Goal: Task Accomplishment & Management: Use online tool/utility

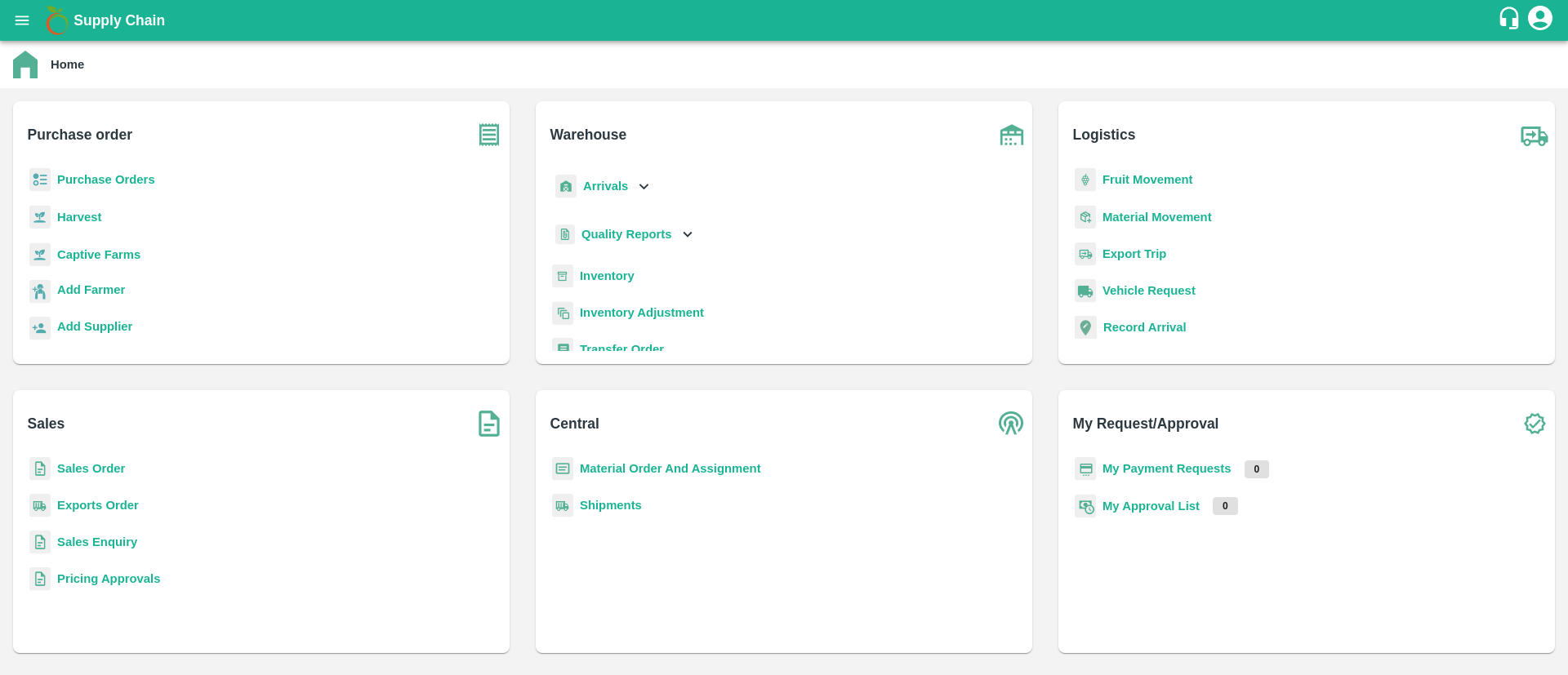
click at [96, 468] on b "Sales Order" at bounding box center [91, 468] width 68 height 13
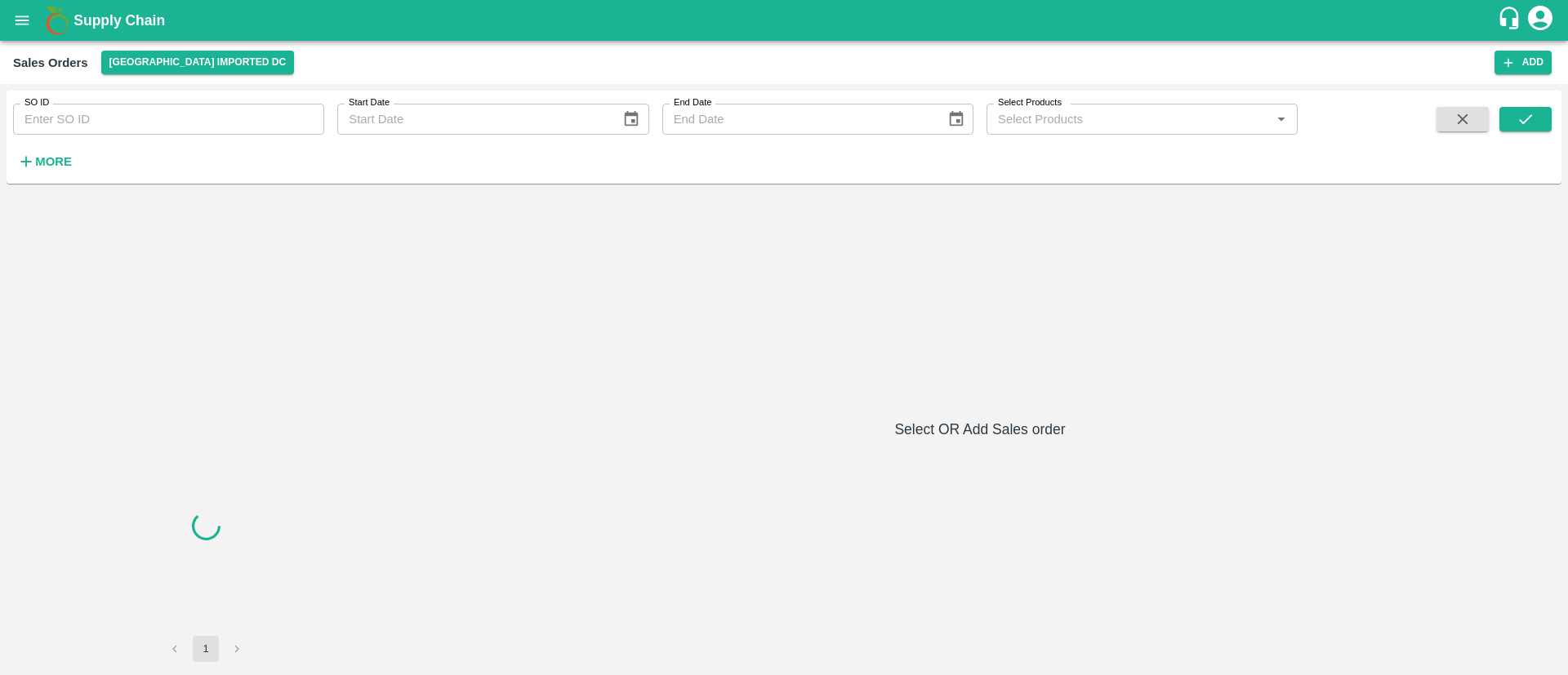
click at [212, 132] on input "SO ID" at bounding box center [169, 119] width 312 height 31
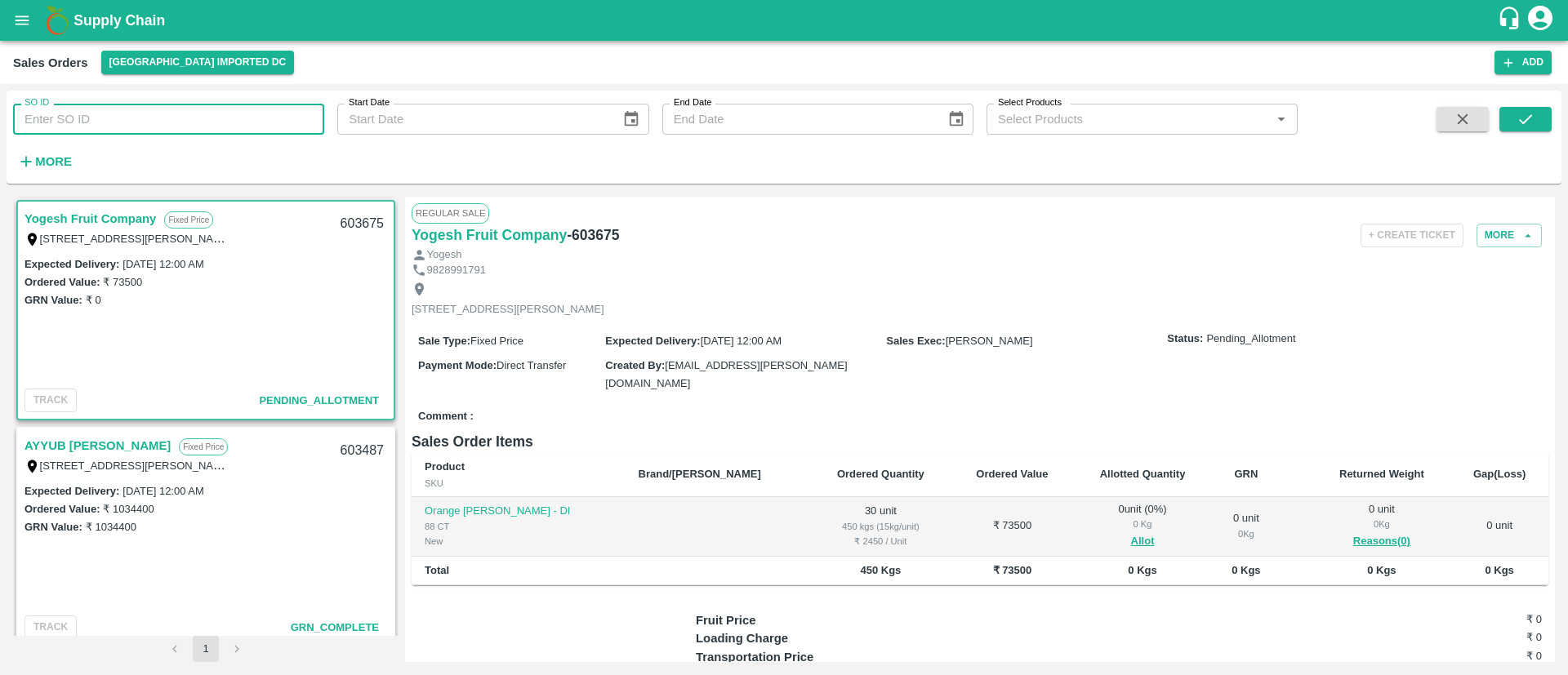
paste input "603675"
type input "603675"
click at [1521, 124] on icon "submit" at bounding box center [1526, 119] width 18 height 18
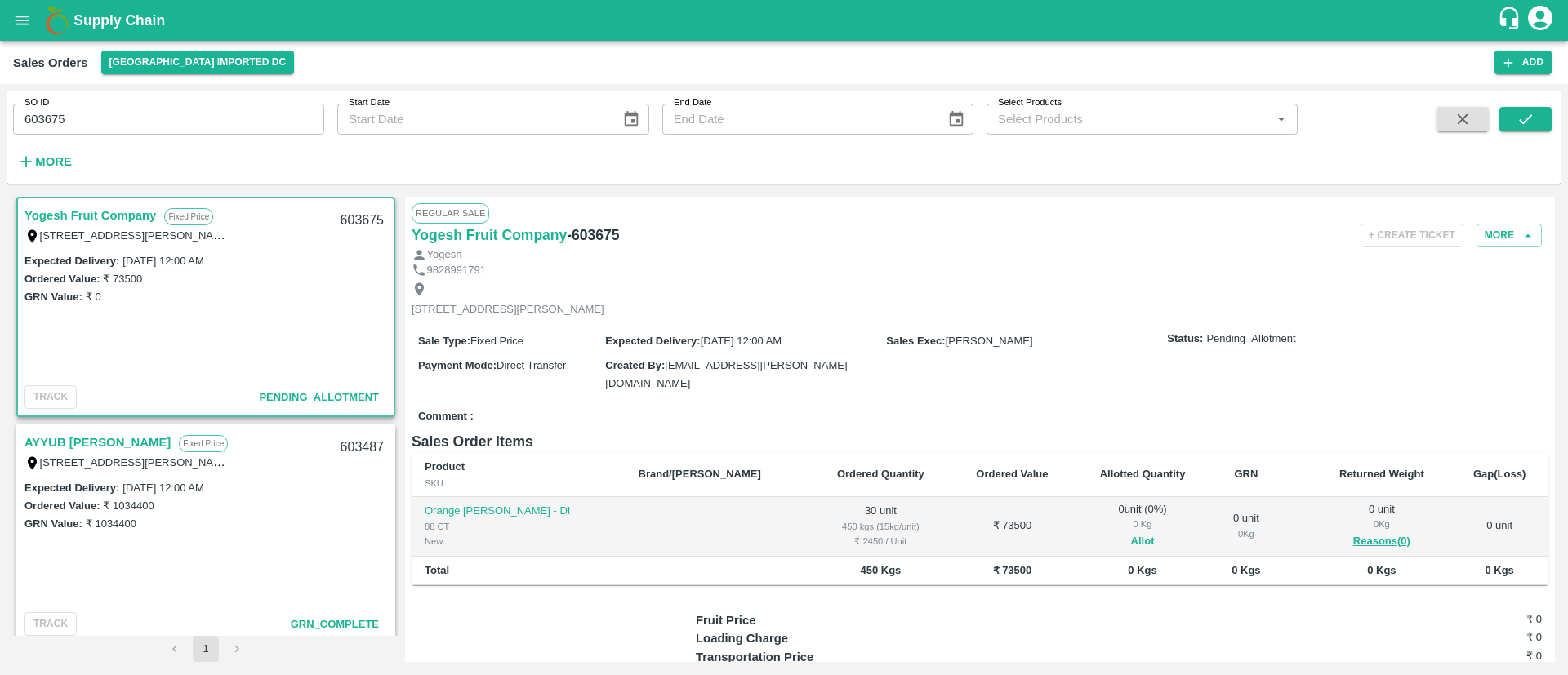
click at [1132, 532] on button "Allot" at bounding box center [1144, 541] width 24 height 19
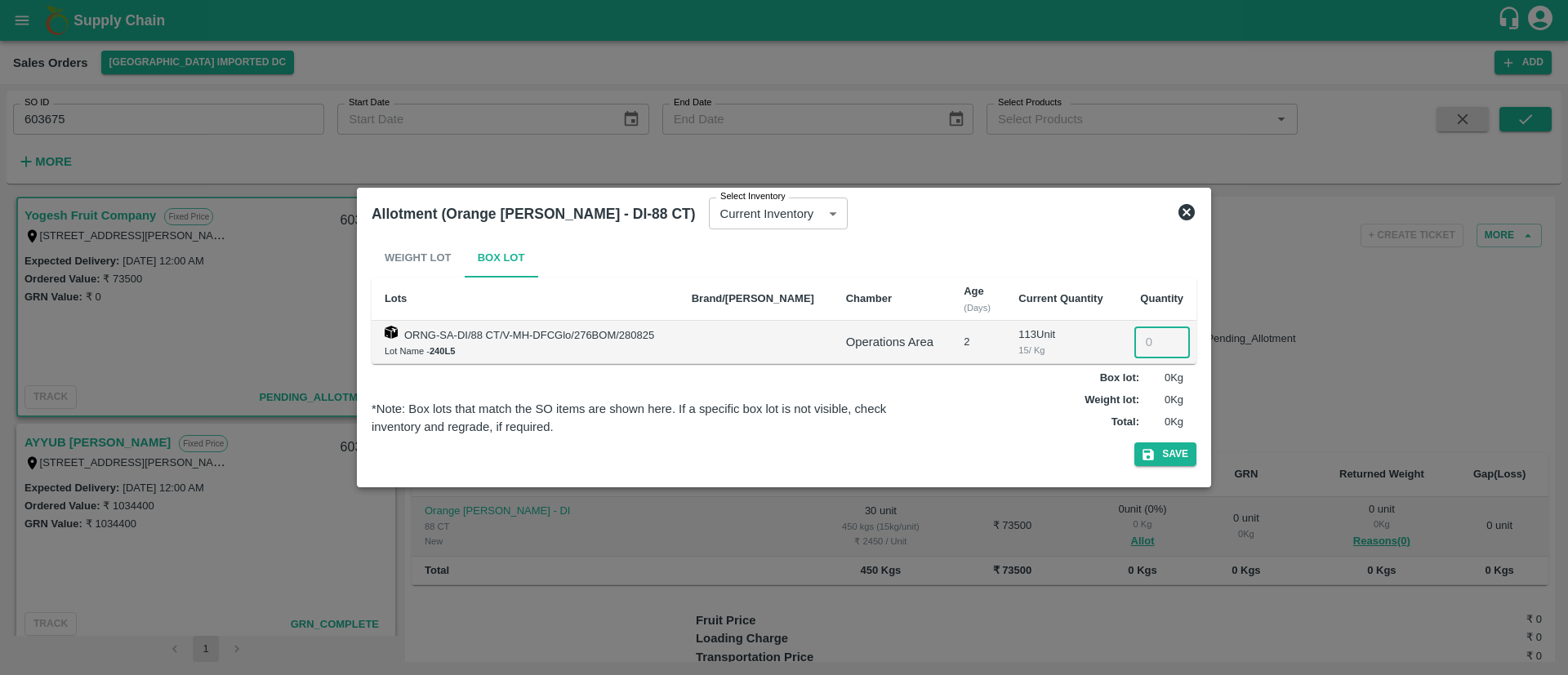
click at [1141, 338] on input "number" at bounding box center [1163, 341] width 56 height 31
type input "30"
click at [1172, 455] on button "Save" at bounding box center [1166, 454] width 62 height 24
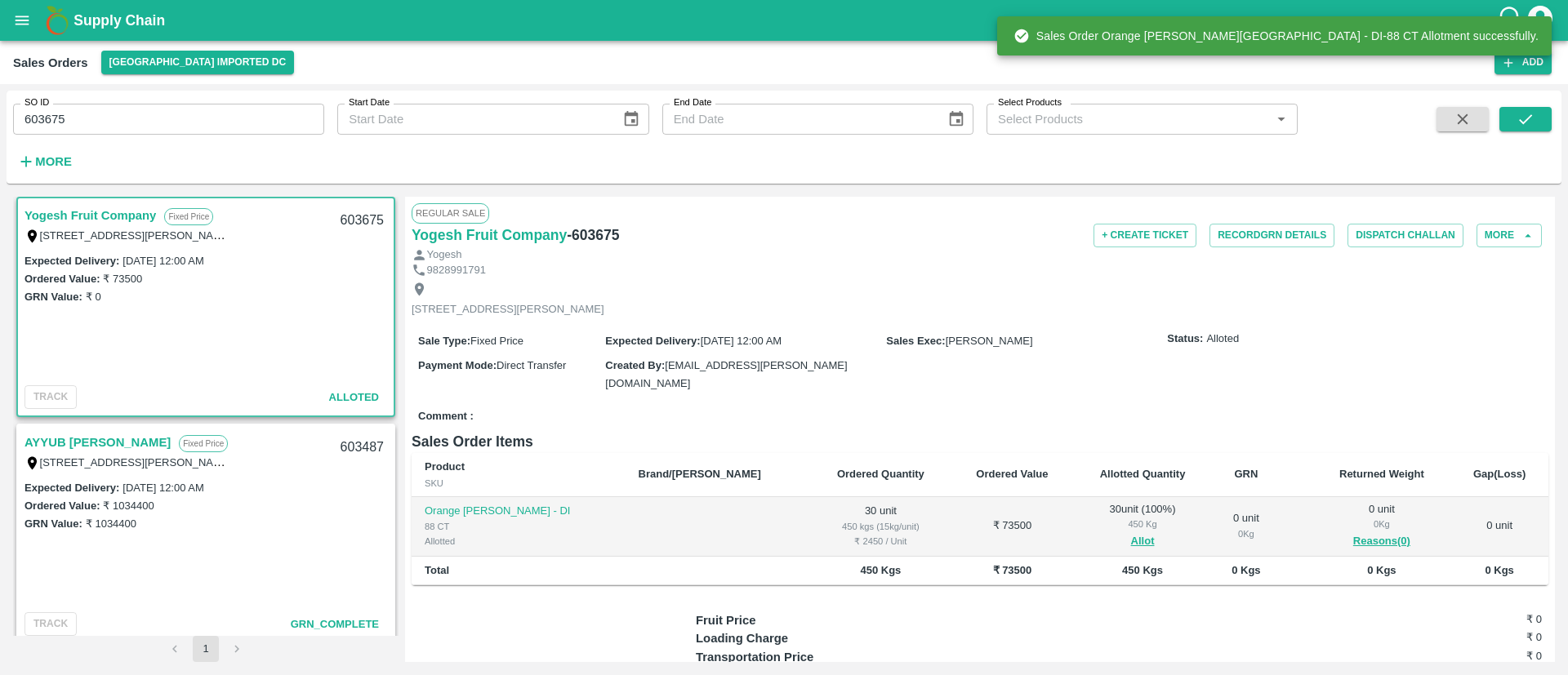
click at [588, 231] on h6 "- 603675" at bounding box center [593, 235] width 52 height 23
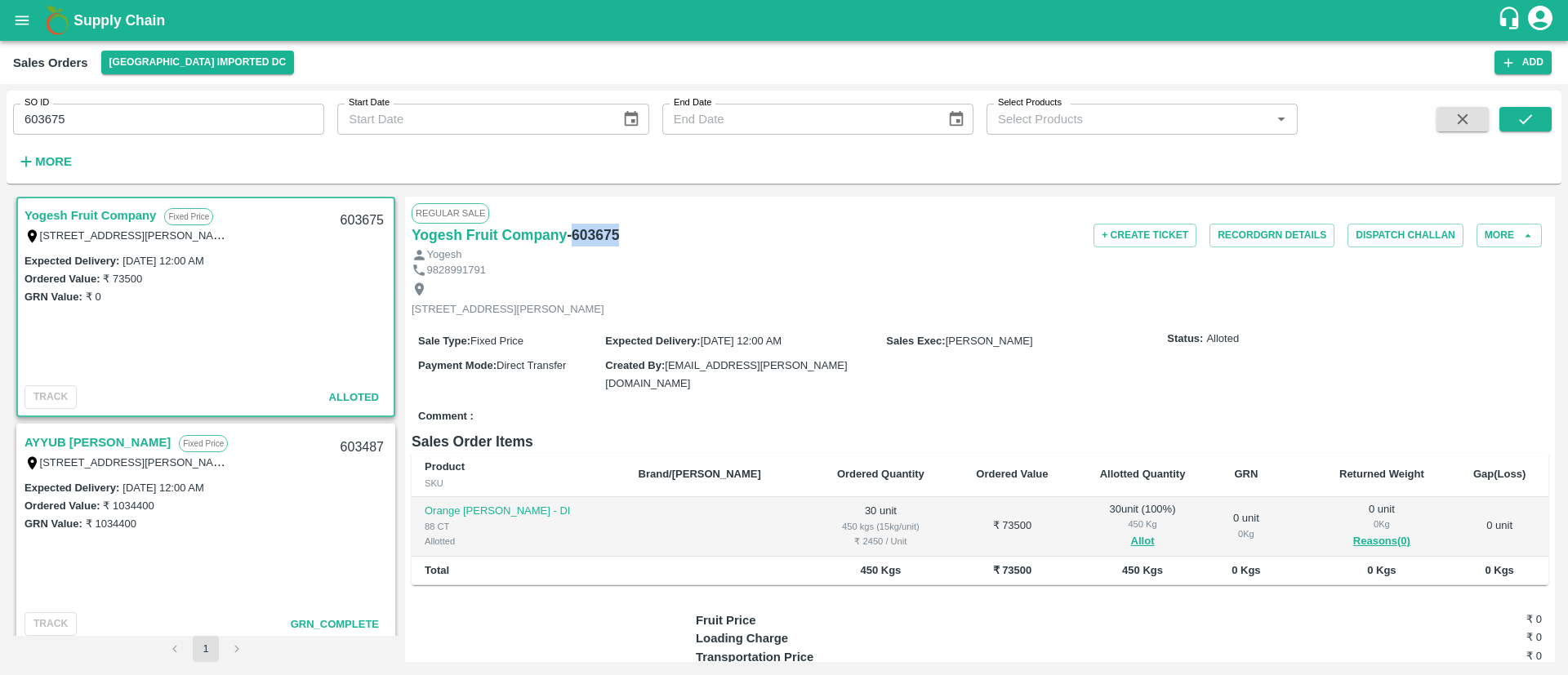
copy h6 "603675"
click at [25, 2] on button "open drawer" at bounding box center [22, 21] width 38 height 38
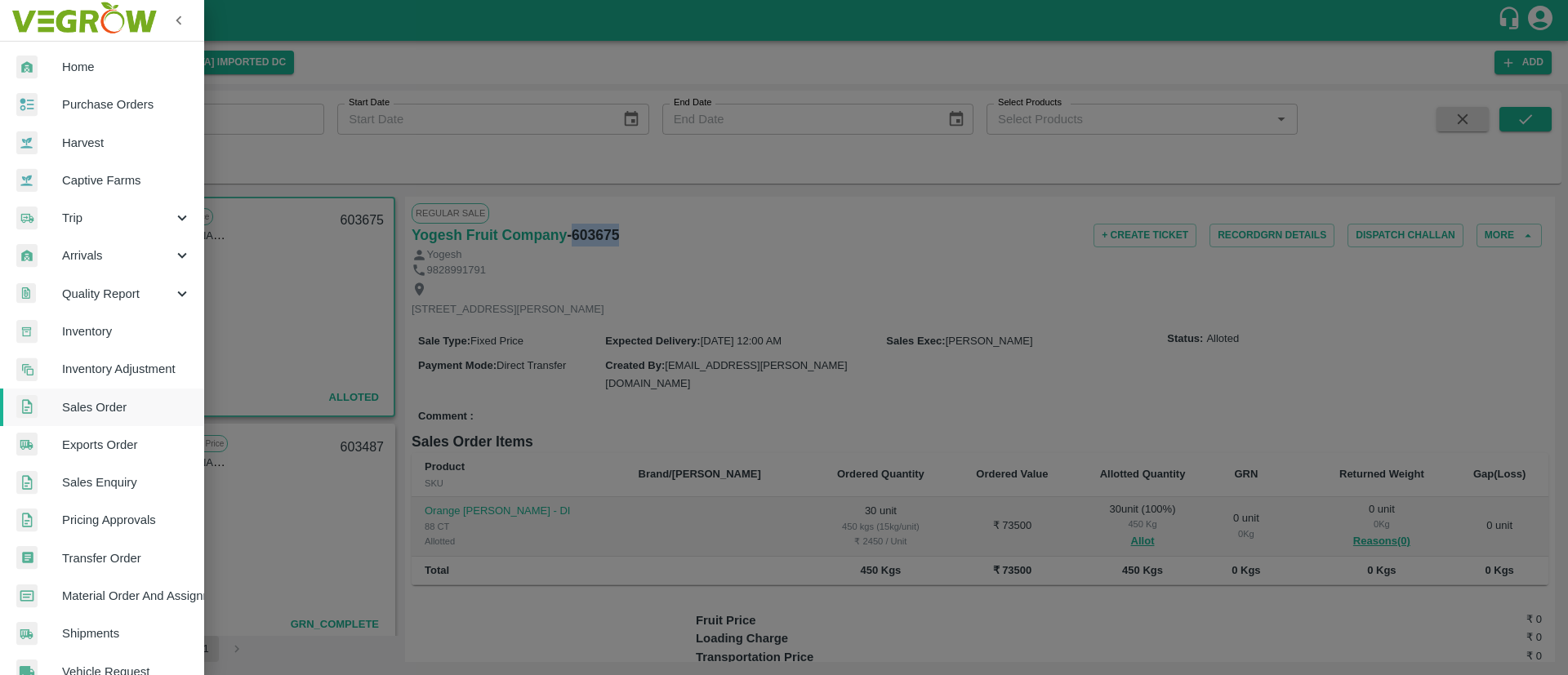
click at [122, 329] on span "Inventory" at bounding box center [126, 332] width 129 height 18
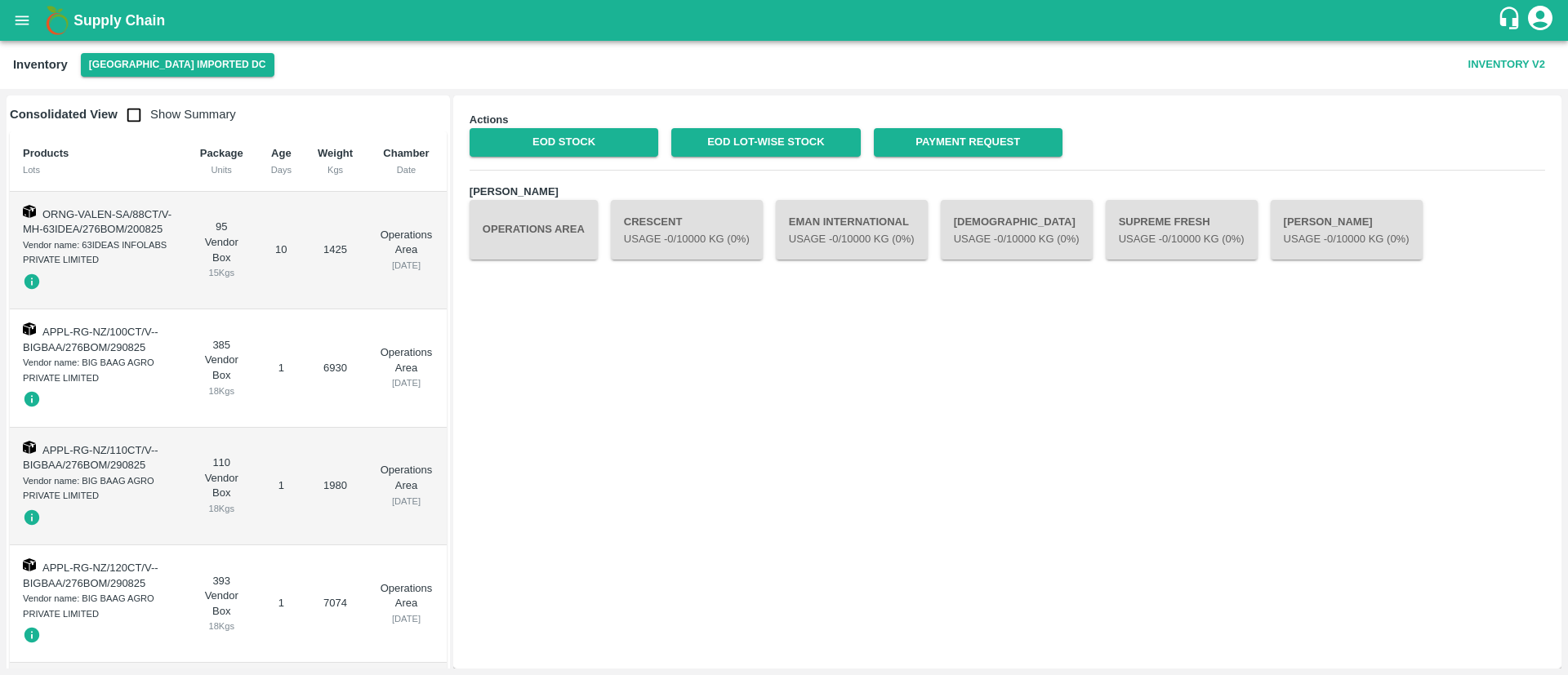
click at [549, 244] on button "Operations Area" at bounding box center [533, 229] width 128 height 59
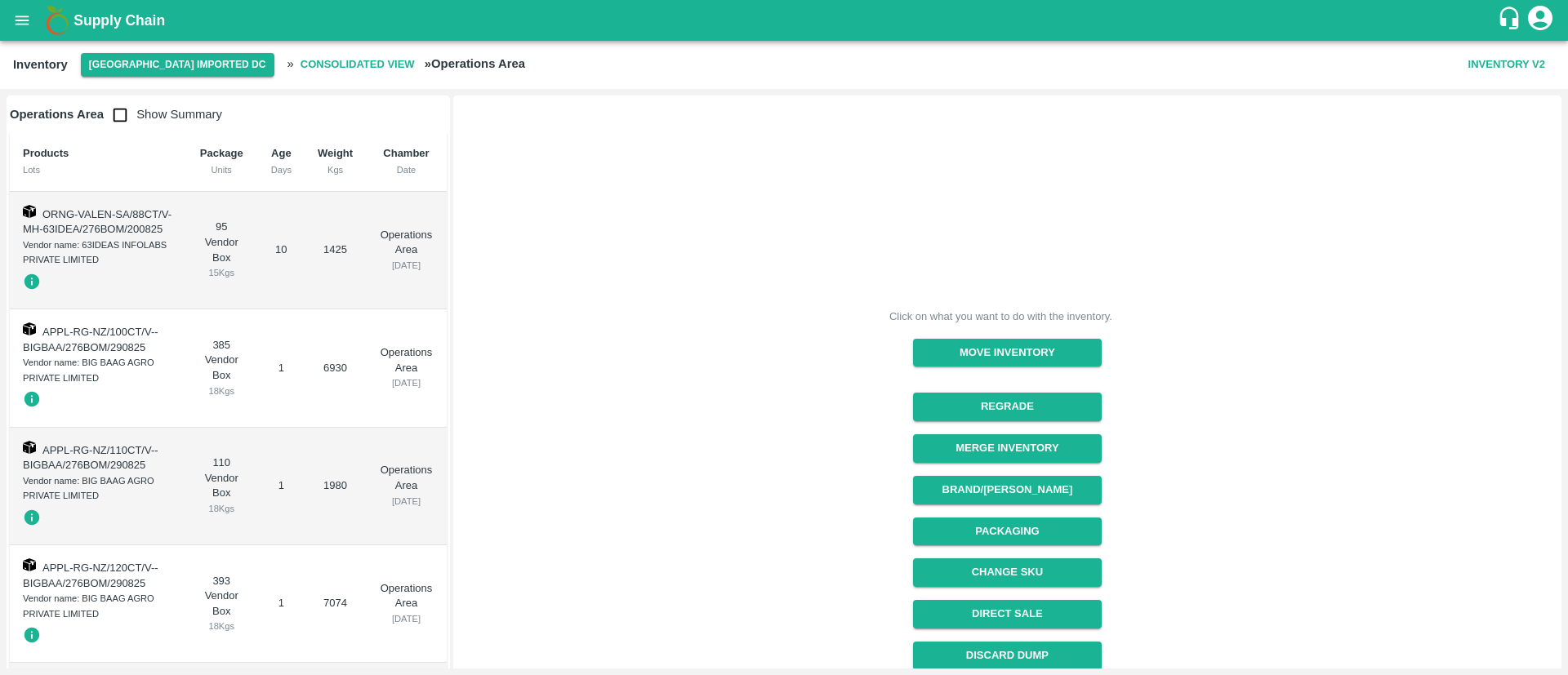
click at [301, 61] on b "Consolidated View" at bounding box center [358, 65] width 114 height 19
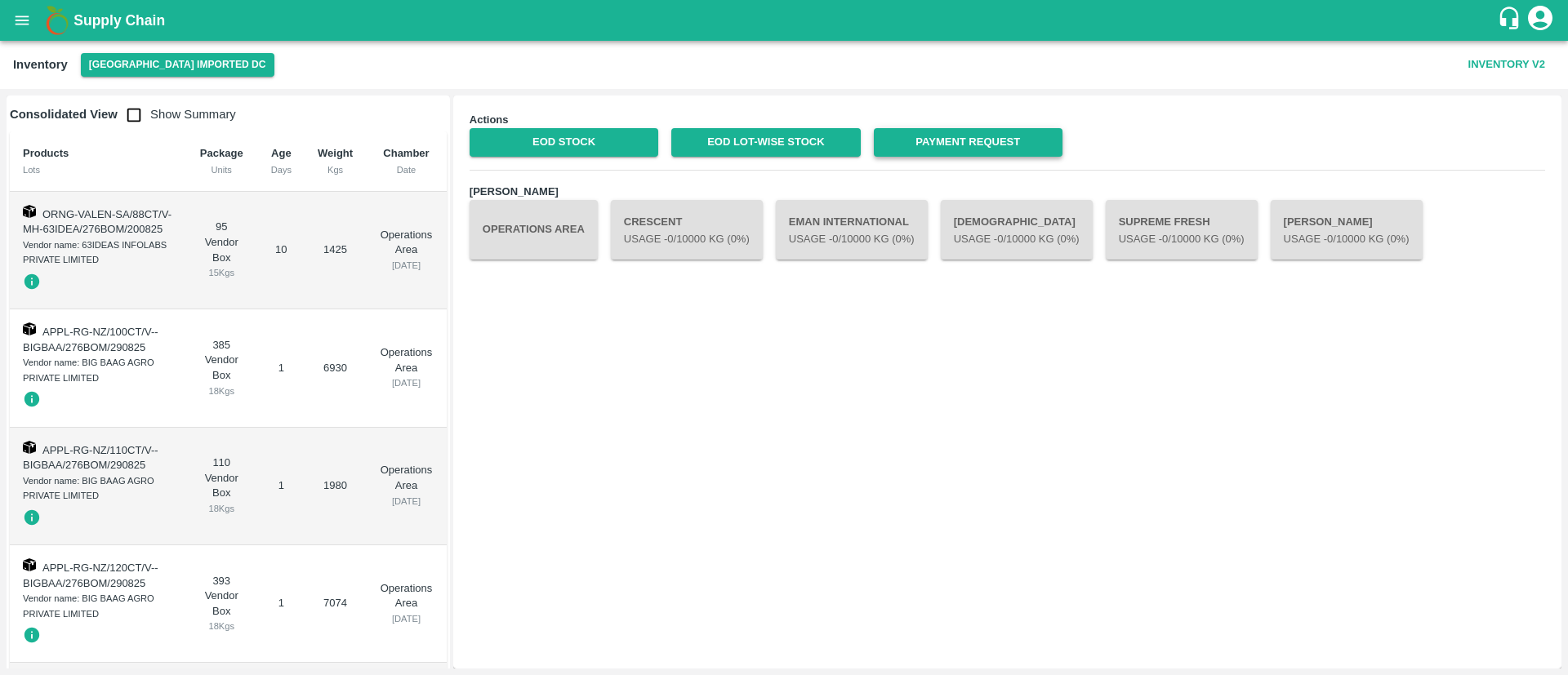
click at [997, 142] on link "Payment Request" at bounding box center [968, 142] width 189 height 29
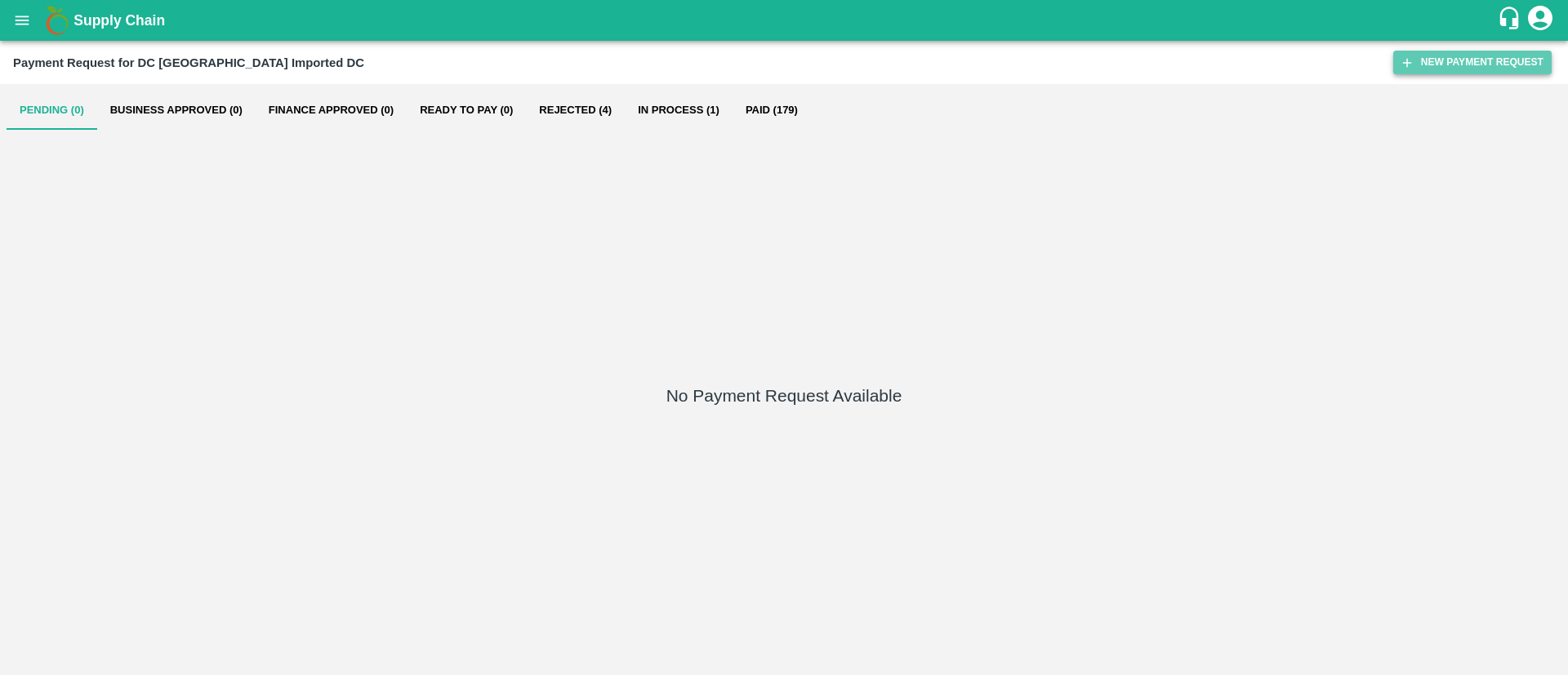
click at [1471, 65] on button "New Payment Request" at bounding box center [1472, 63] width 159 height 24
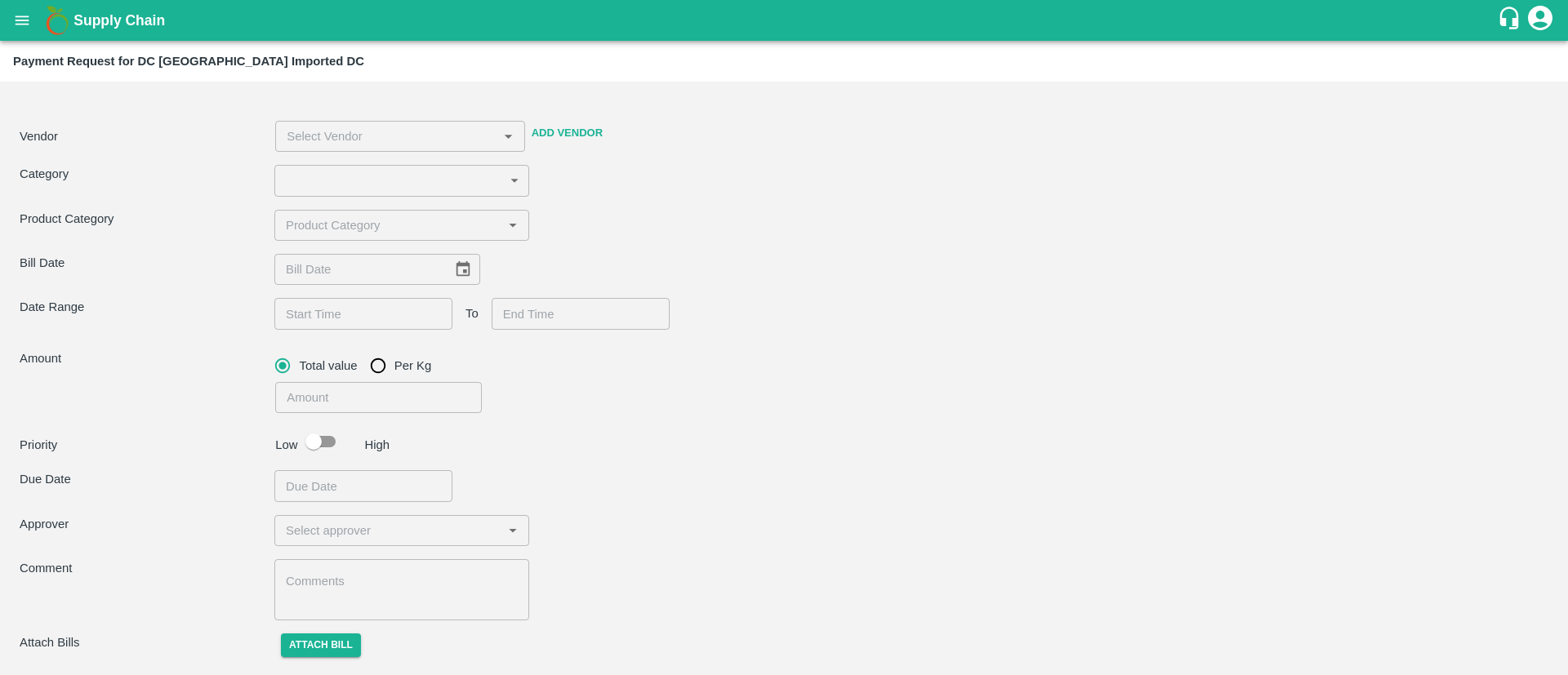
click at [572, 126] on button "Add Vendor" at bounding box center [567, 133] width 84 height 29
